Goal: Transaction & Acquisition: Subscribe to service/newsletter

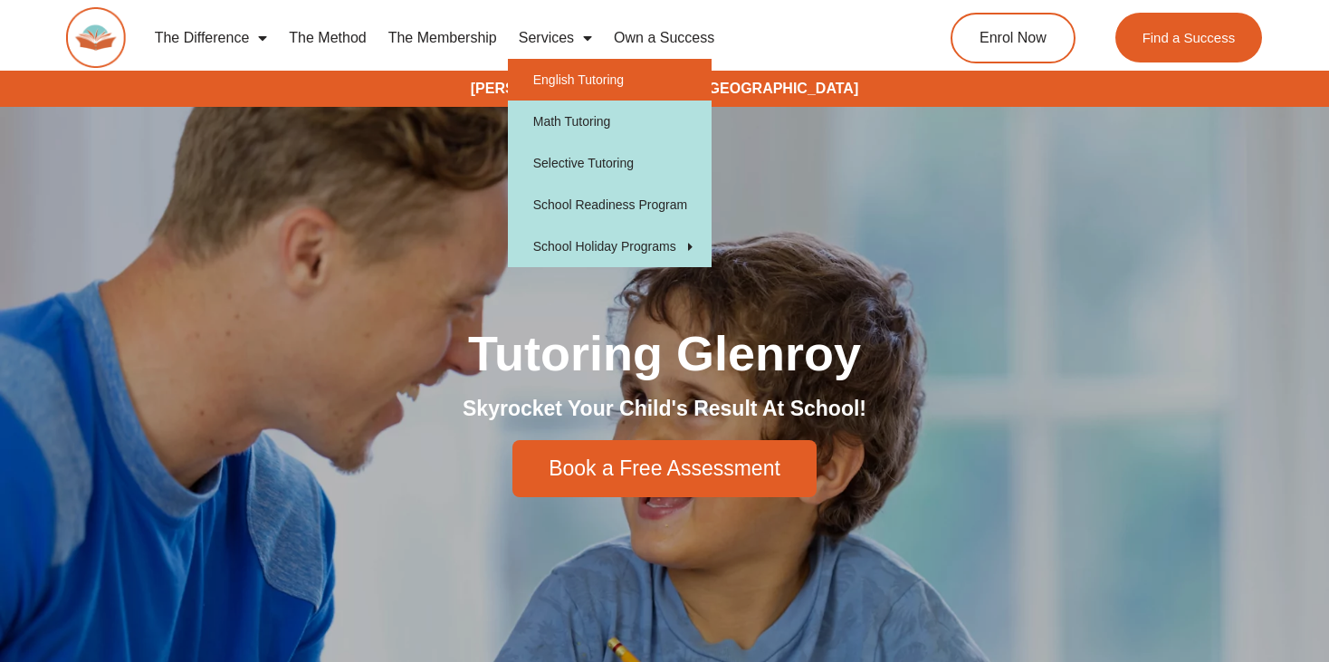
click at [571, 75] on link "English Tutoring" at bounding box center [610, 80] width 204 height 42
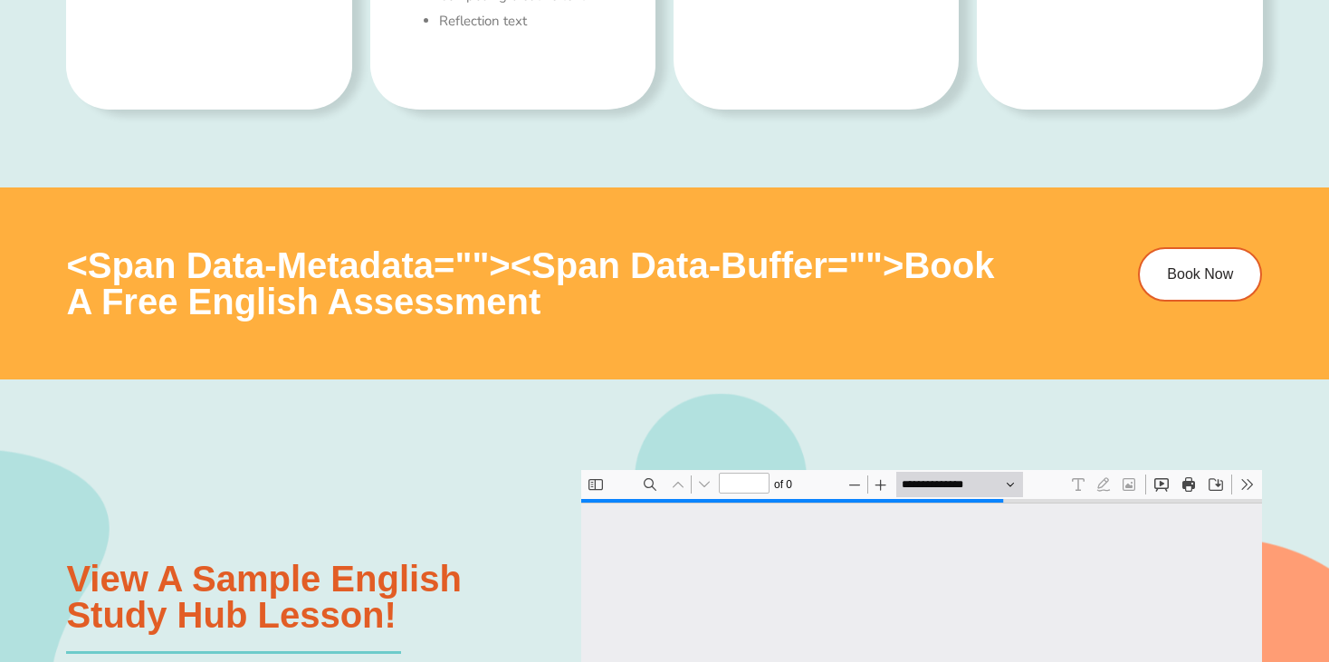
type input "*"
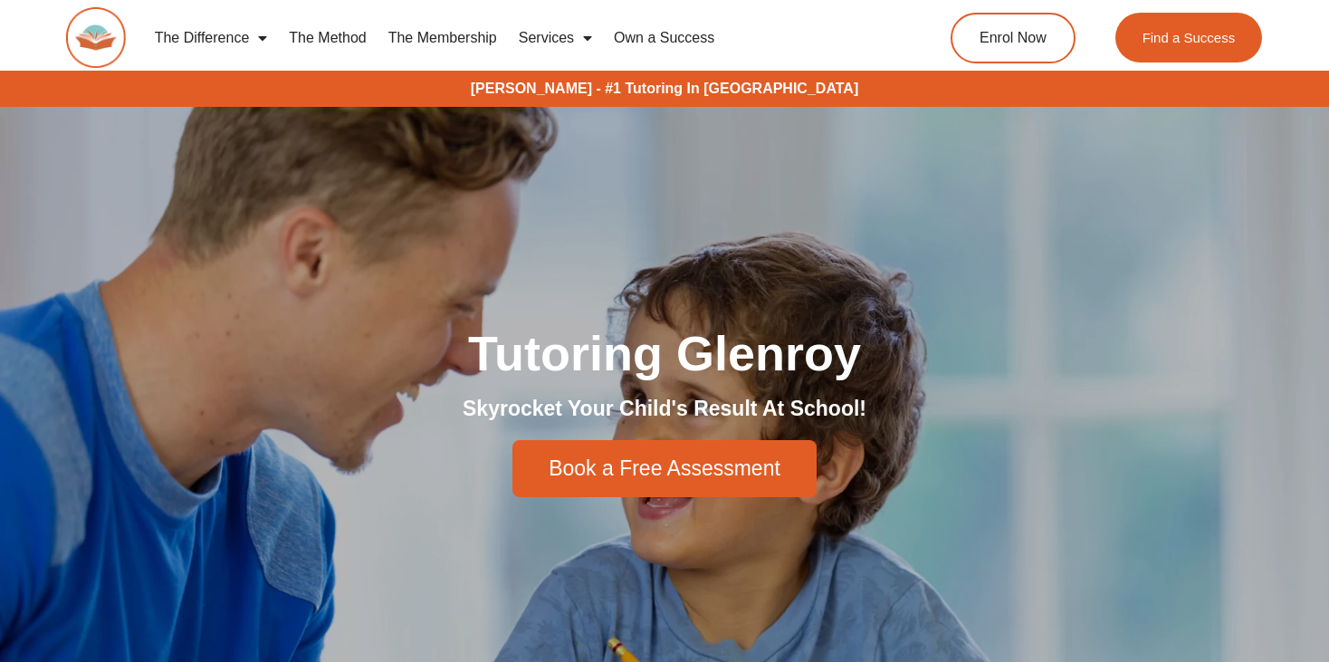
click at [477, 36] on link "The Membership" at bounding box center [443, 38] width 130 height 42
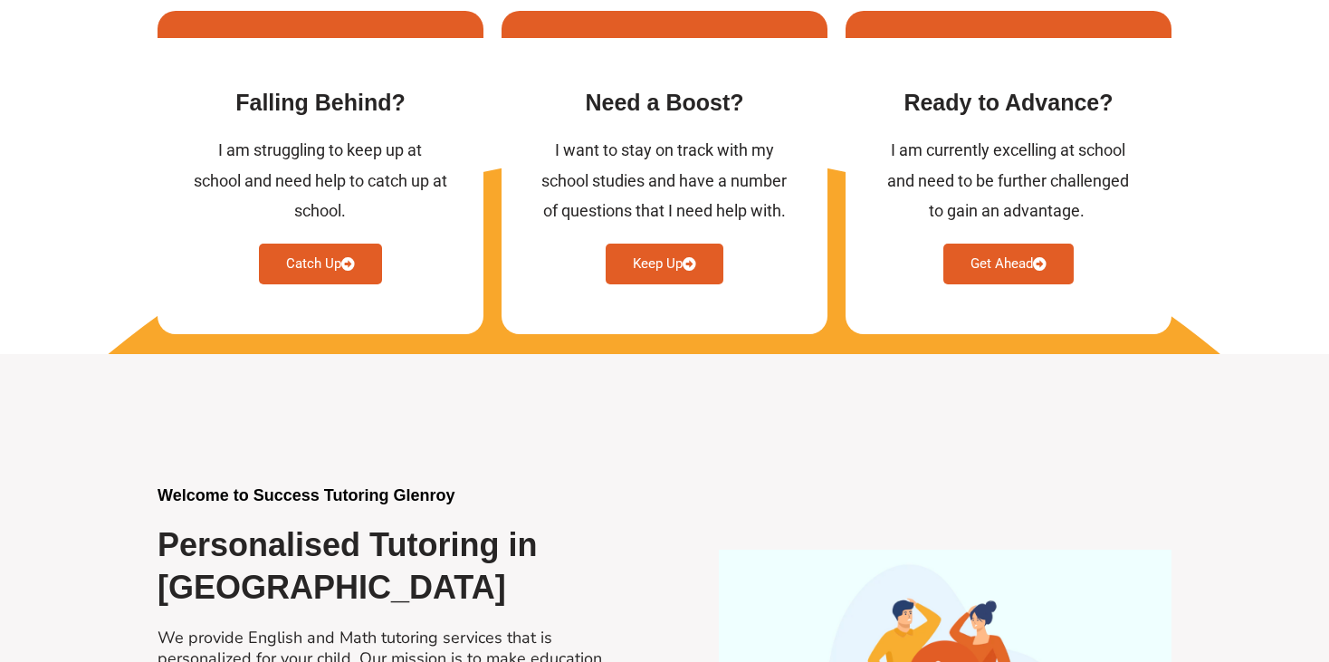
scroll to position [996, 0]
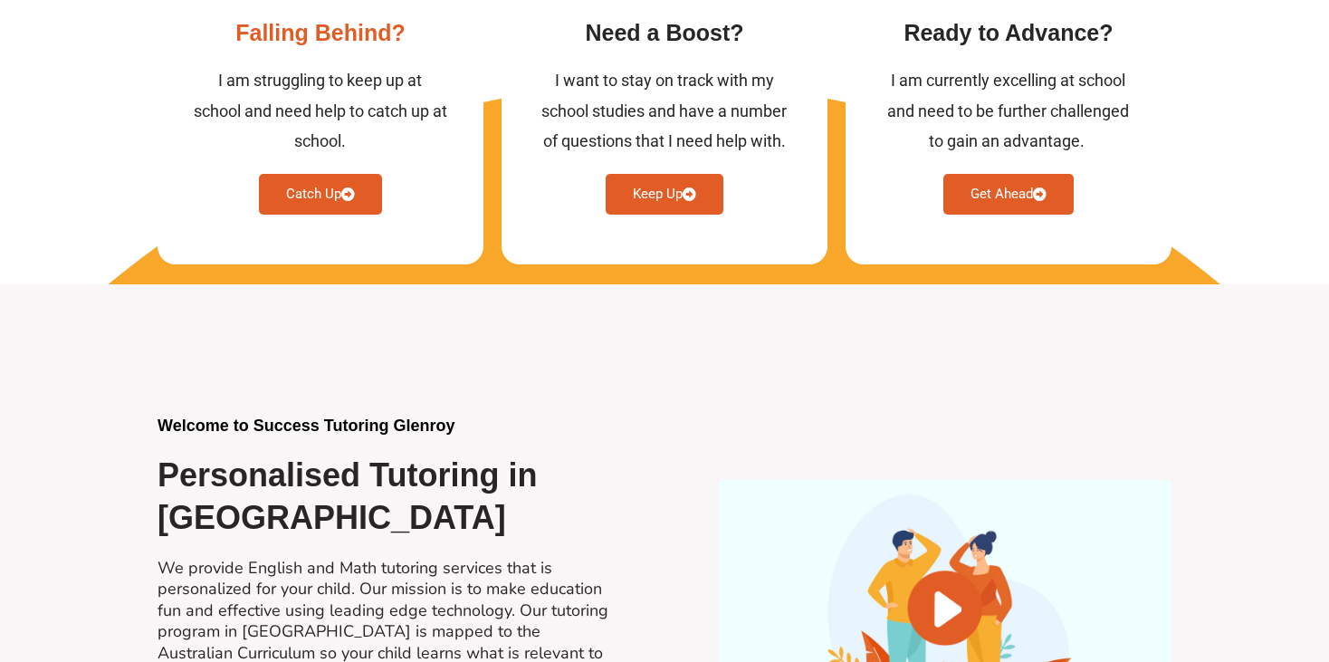
click at [348, 187] on icon at bounding box center [348, 194] width 14 height 14
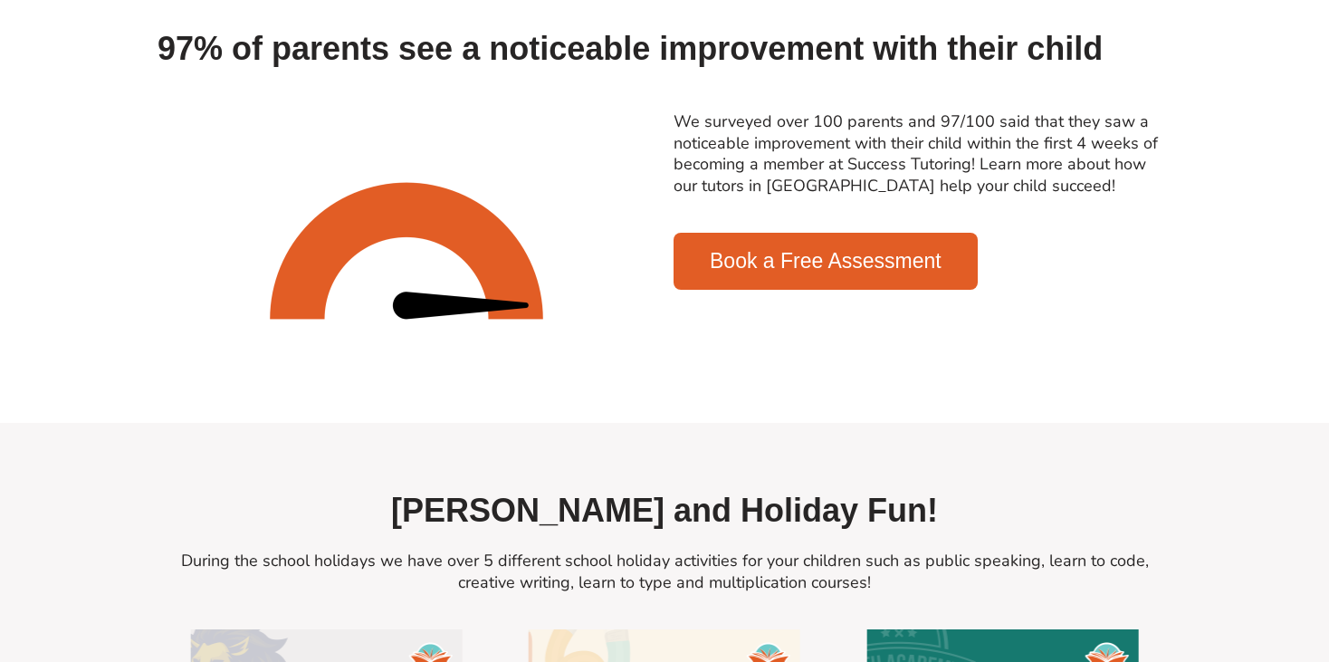
scroll to position [1951, 0]
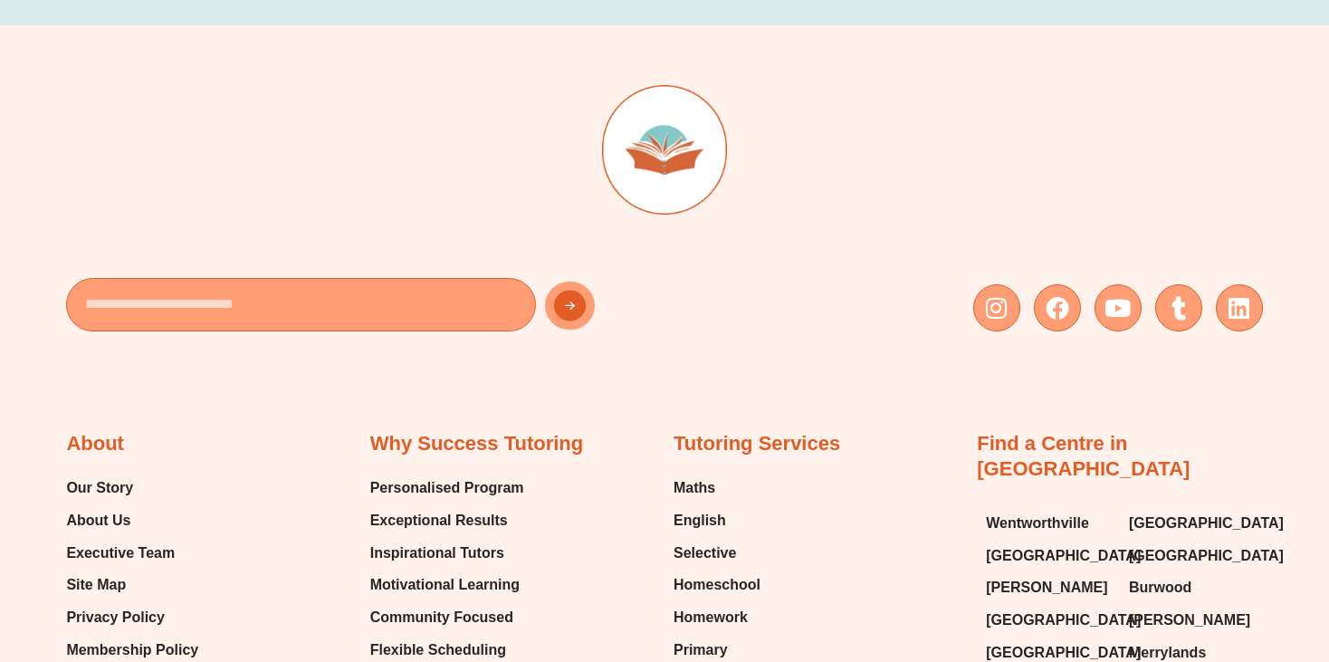
scroll to position [4162, 0]
